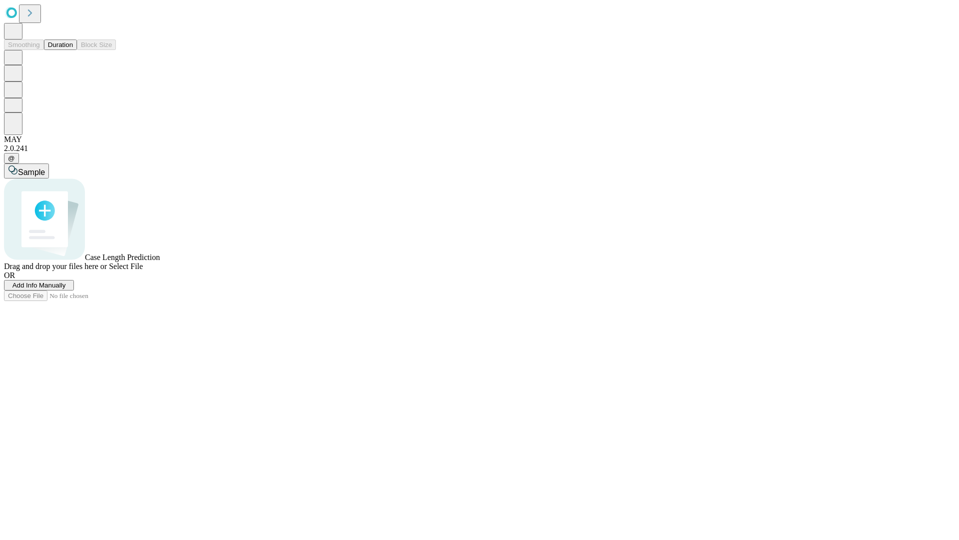
click at [73, 50] on button "Duration" at bounding box center [60, 44] width 33 height 10
click at [66, 289] on span "Add Info Manually" at bounding box center [38, 284] width 53 height 7
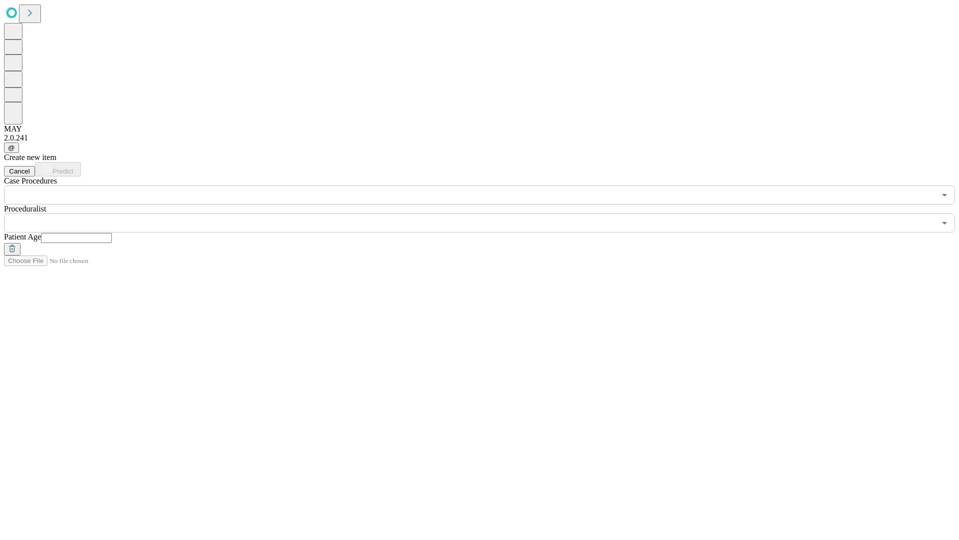
click at [112, 233] on input "text" at bounding box center [76, 238] width 71 height 10
type input "**"
click at [487, 213] on input "text" at bounding box center [470, 222] width 932 height 19
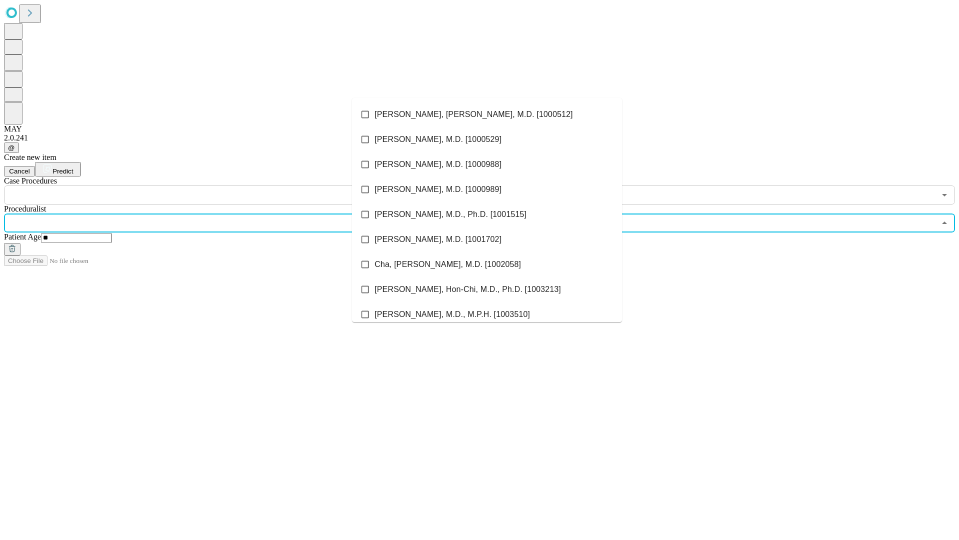
click at [487, 114] on li "[PERSON_NAME], [PERSON_NAME], M.D. [1000512]" at bounding box center [487, 114] width 270 height 25
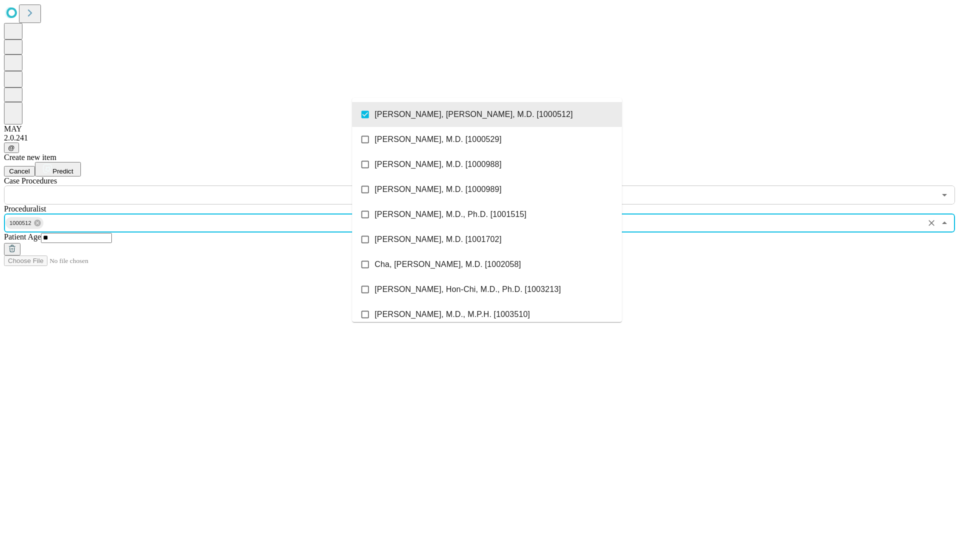
click at [210, 185] on input "text" at bounding box center [470, 194] width 932 height 19
